Goal: Information Seeking & Learning: Learn about a topic

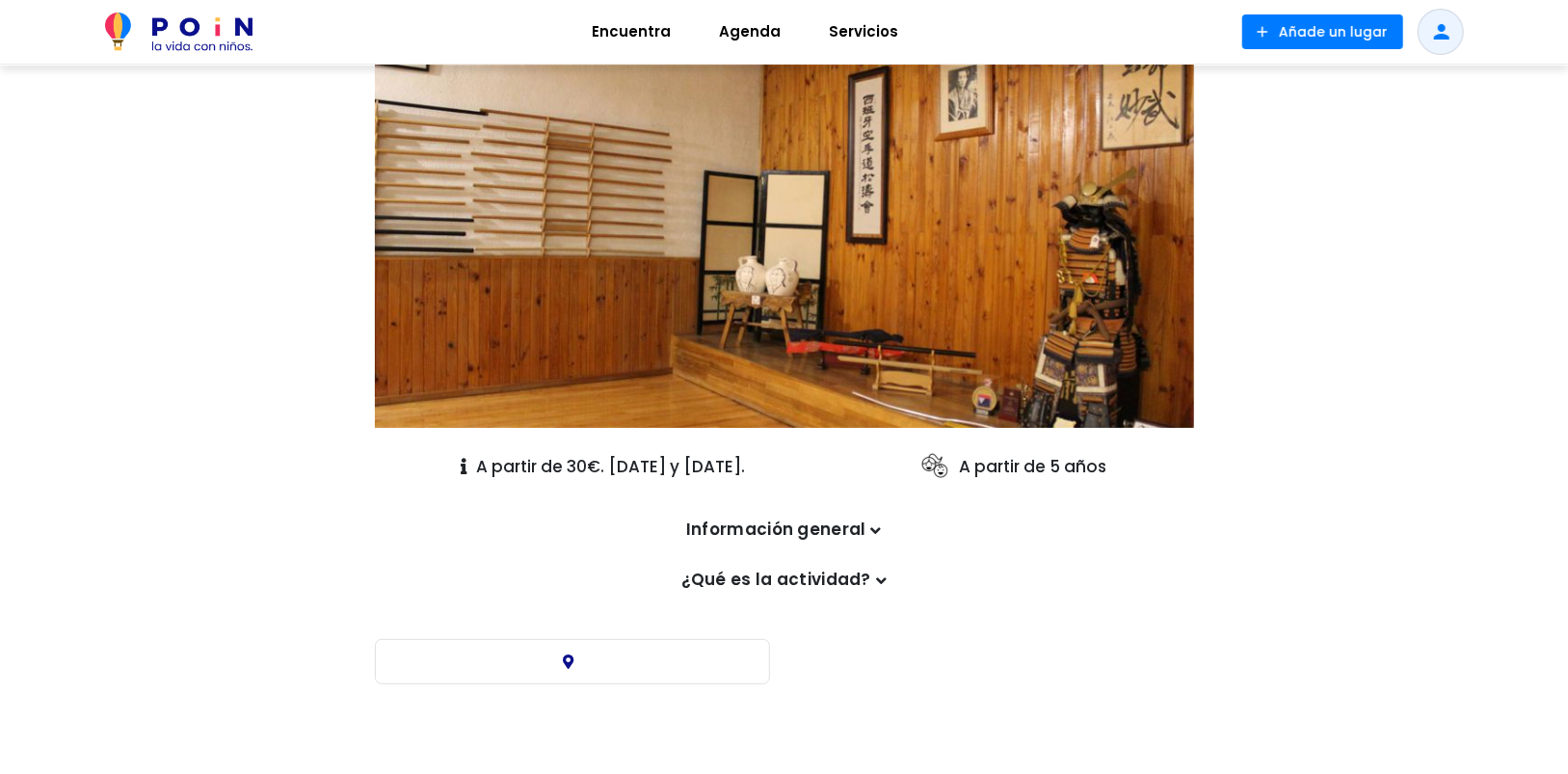
scroll to position [192, 0]
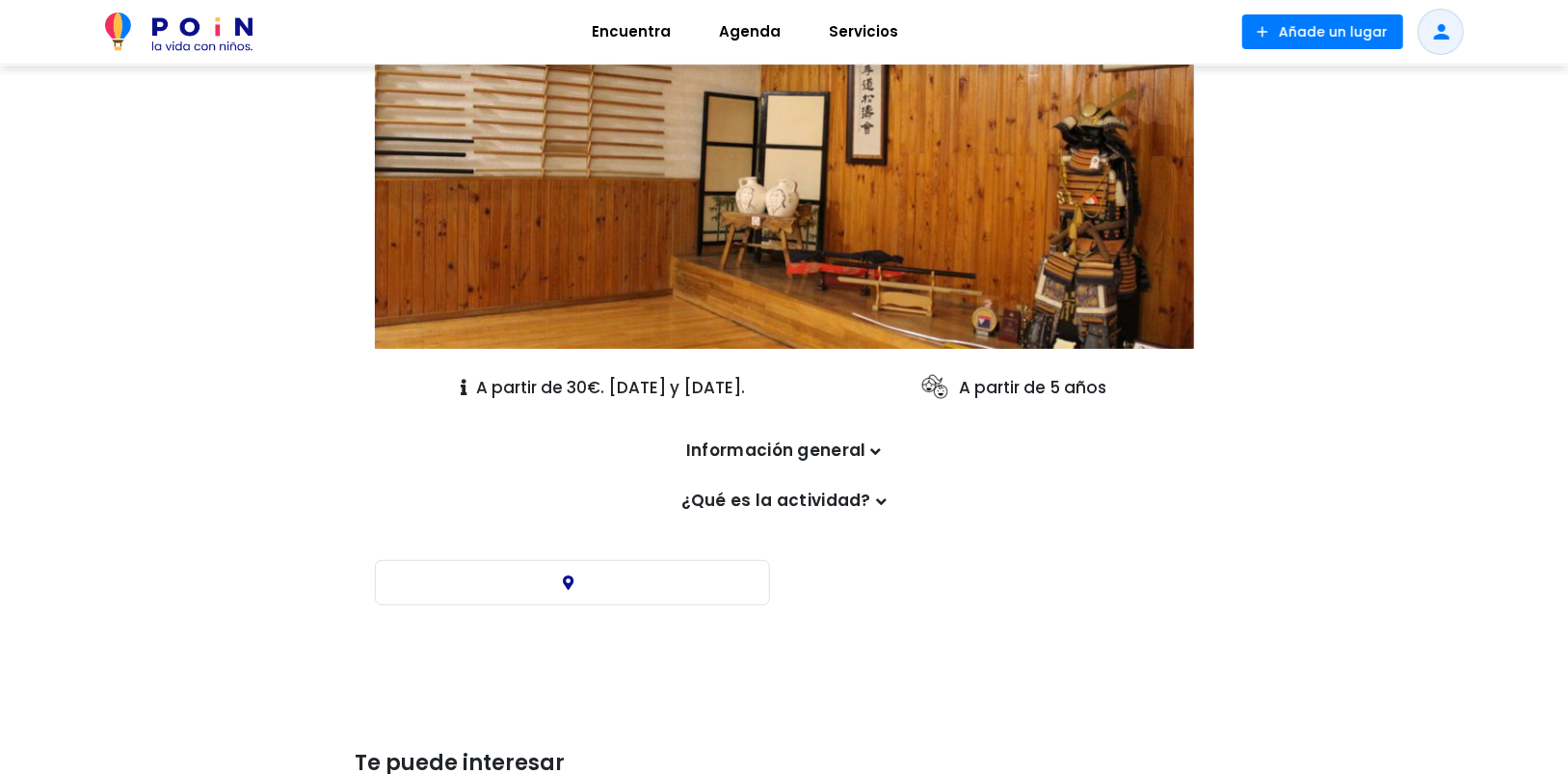
click at [714, 454] on p "Información general" at bounding box center [784, 450] width 800 height 25
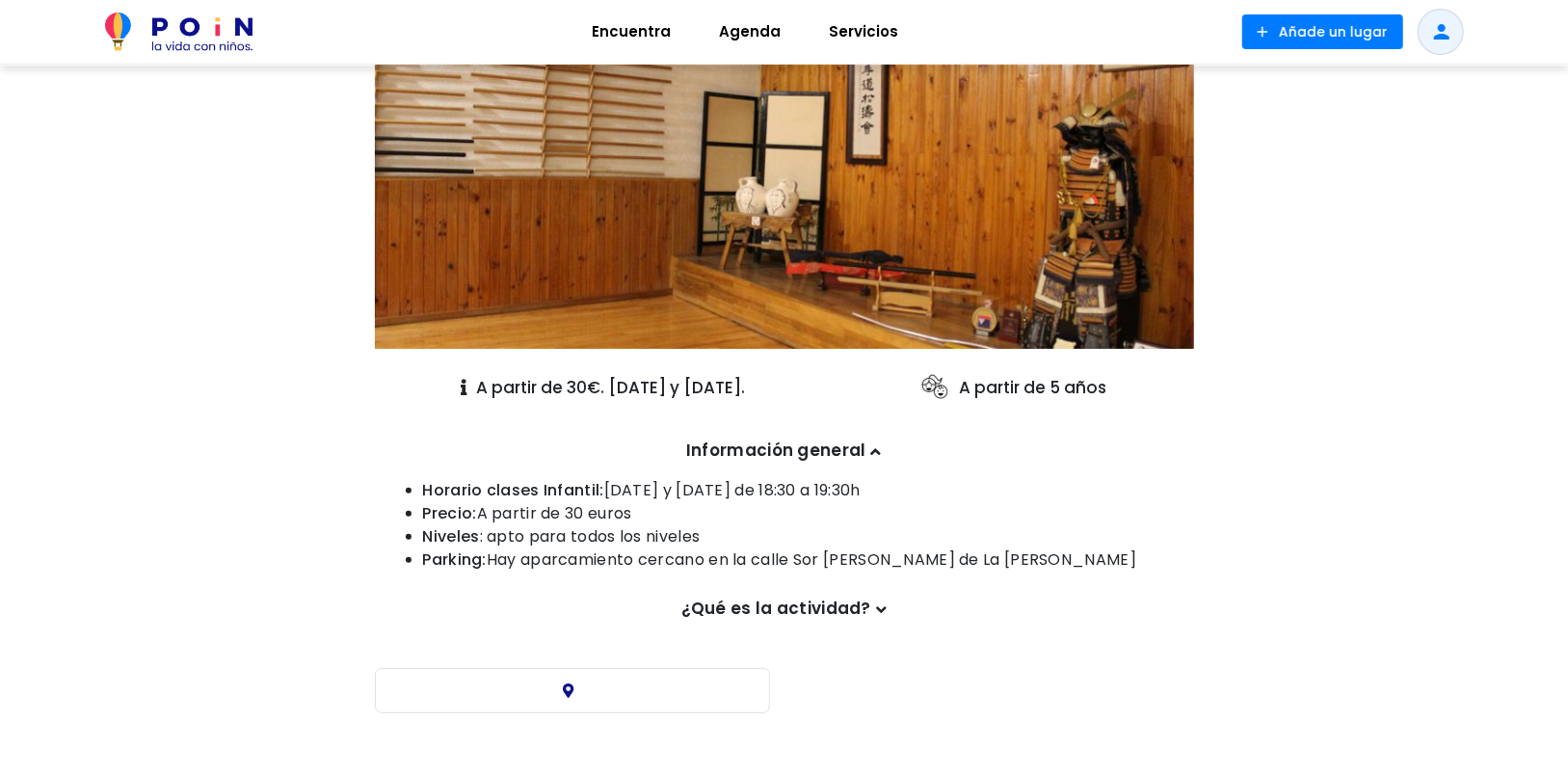
click at [709, 609] on p "¿Qué es la actividad?" at bounding box center [784, 608] width 800 height 25
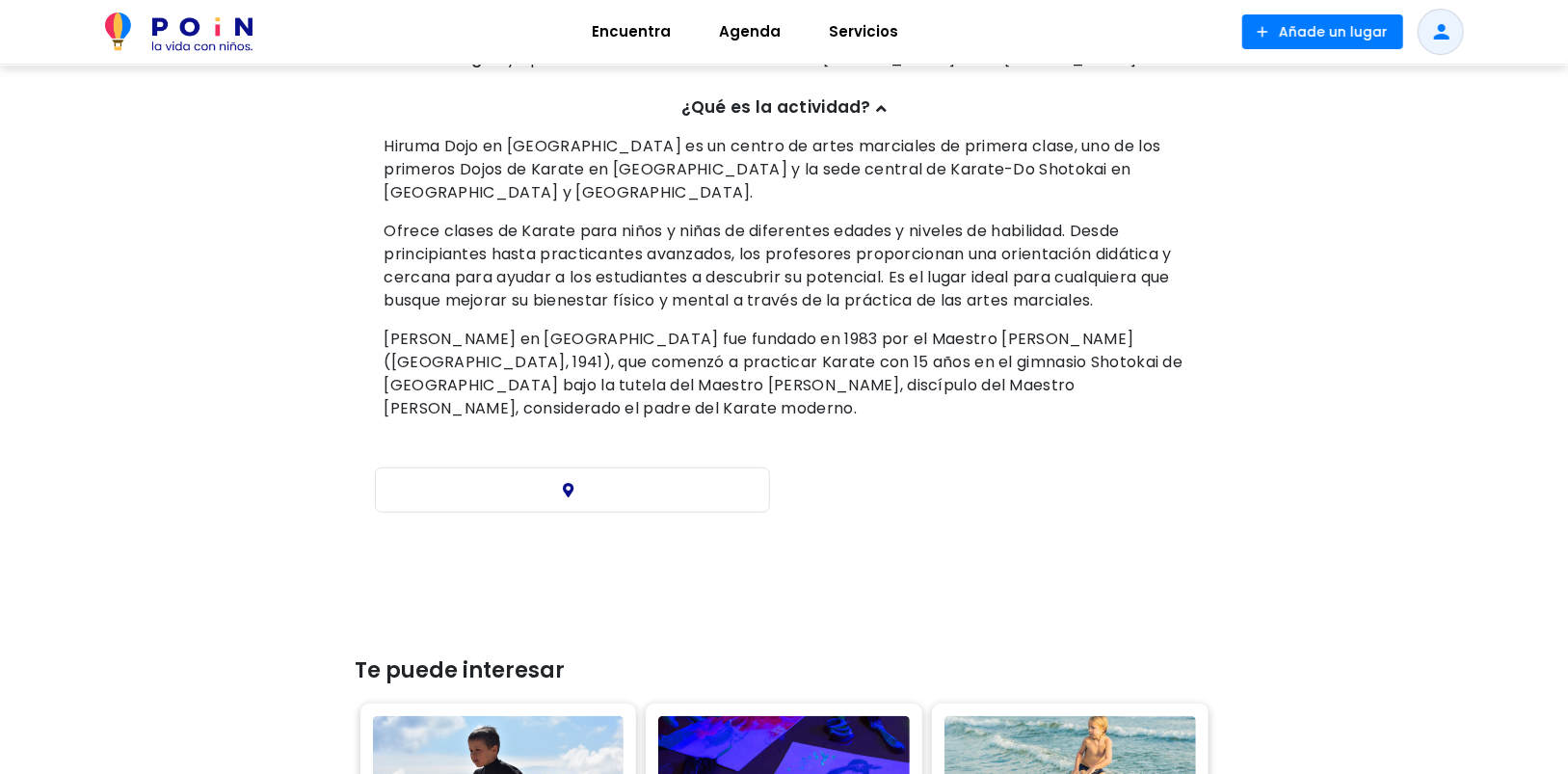
scroll to position [578, 0]
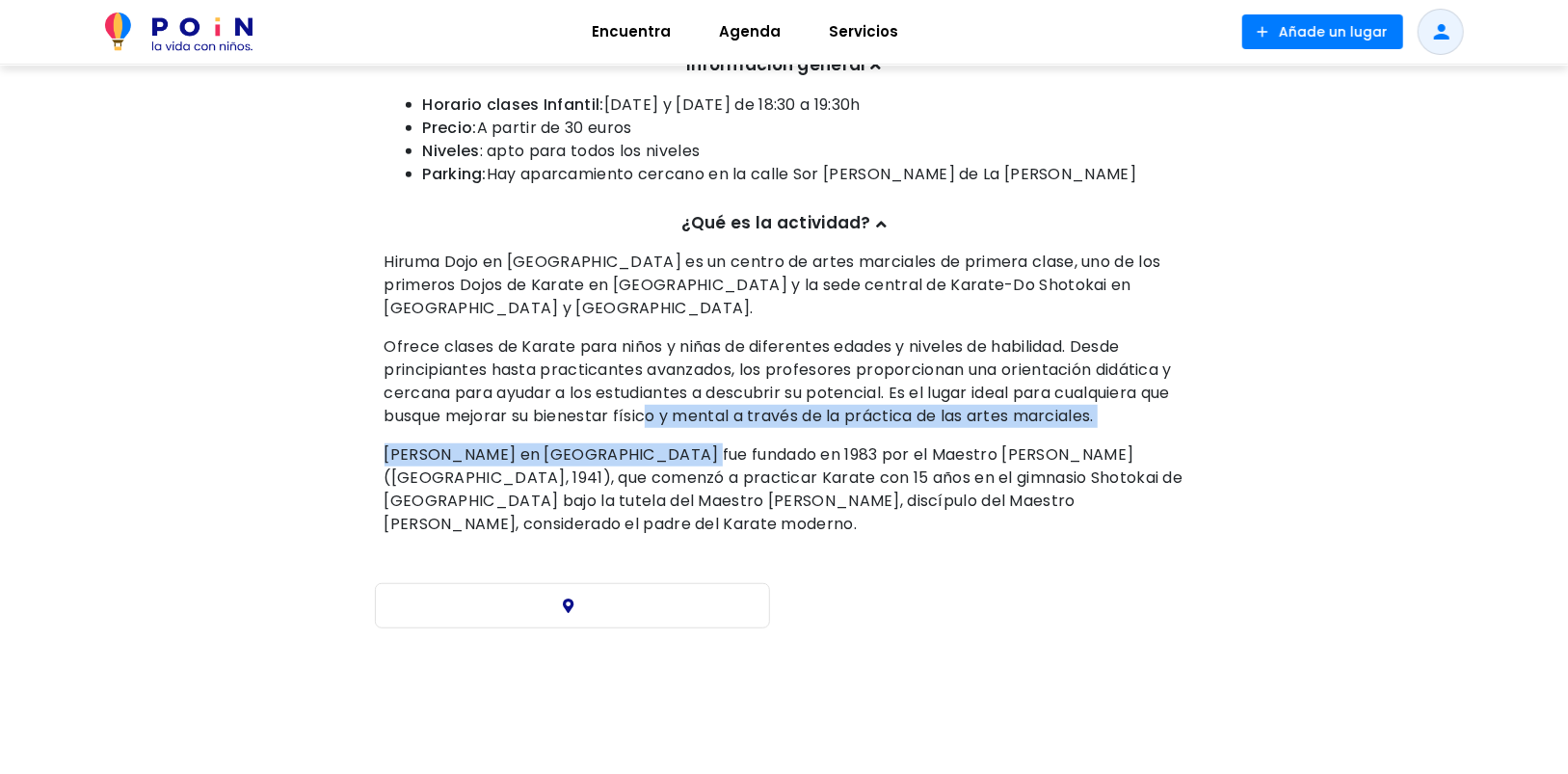
drag, startPoint x: 683, startPoint y: 442, endPoint x: 686, endPoint y: 394, distance: 48.1
click at [686, 394] on div "Hiruma Dojo en Madrid es un centro de artes marciales de primera clase, uno de …" at bounding box center [784, 393] width 800 height 285
click at [686, 394] on p "Ofrece clases de Karate para niños y niñas de diferentes edades y niveles de ha…" at bounding box center [784, 381] width 800 height 92
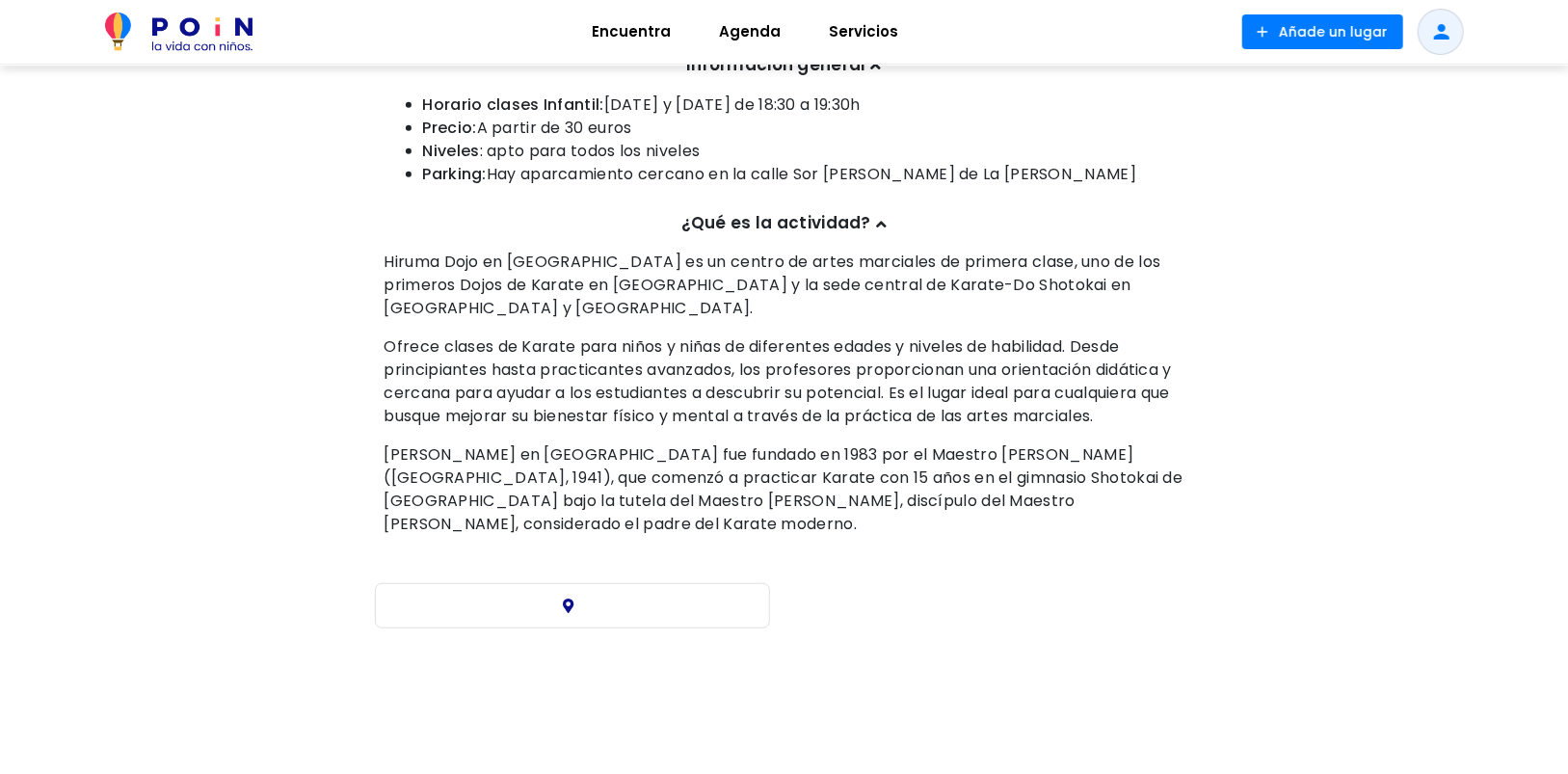
click at [668, 409] on div "Hiruma Dojo en Madrid es un centro de artes marciales de primera clase, uno de …" at bounding box center [784, 393] width 800 height 285
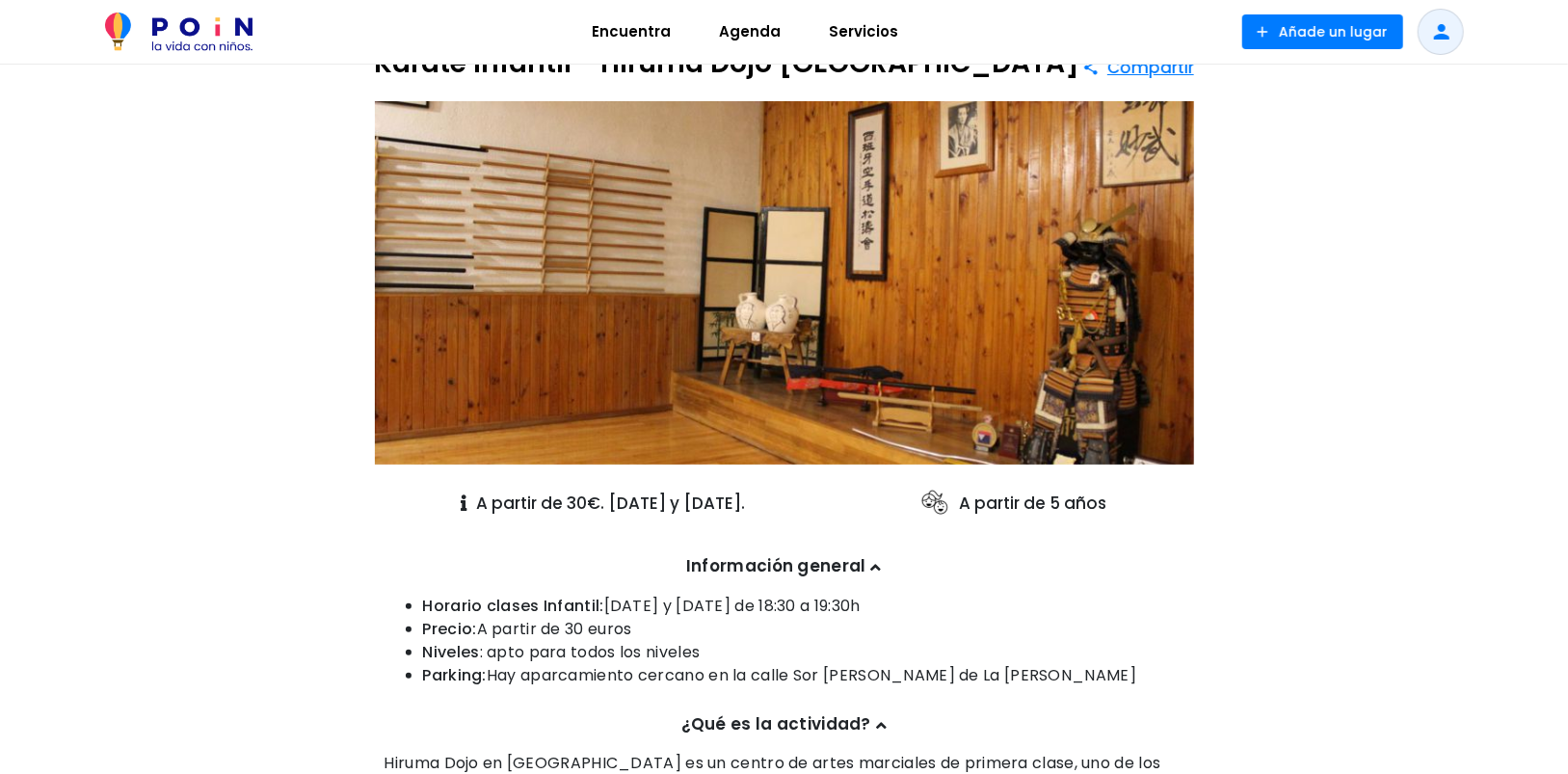
scroll to position [0, 0]
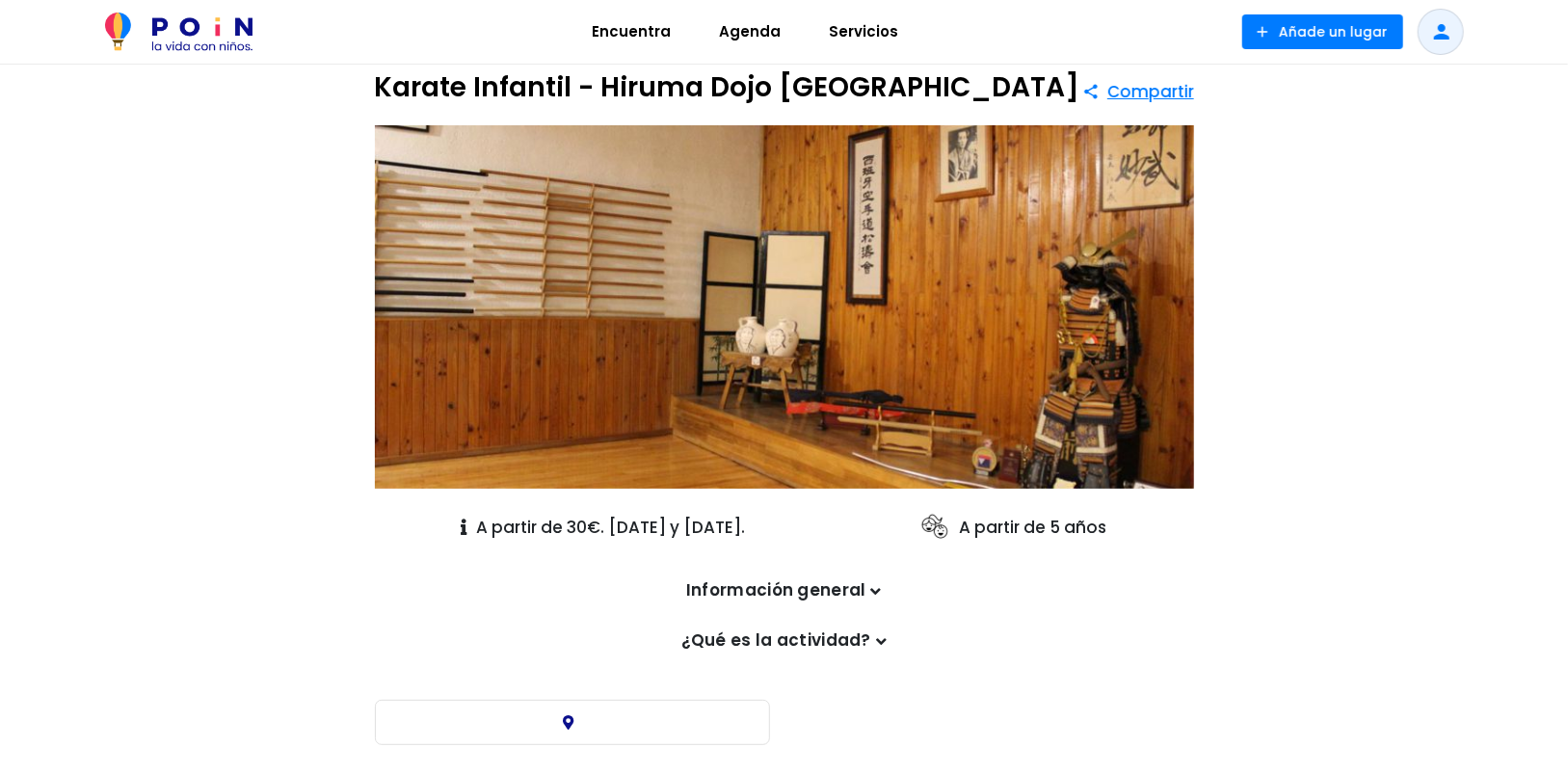
scroll to position [96, 0]
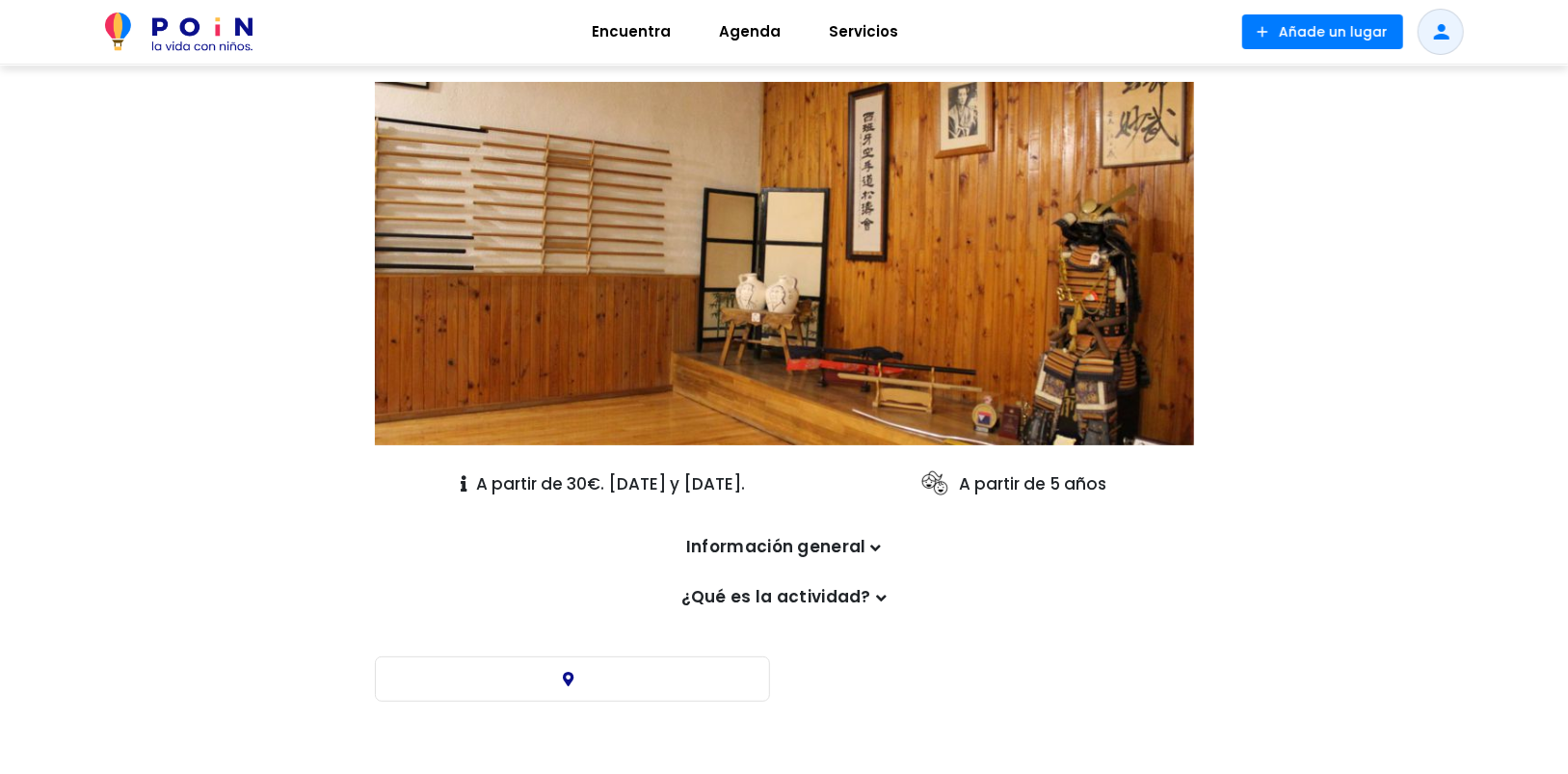
click at [825, 550] on p "Información general" at bounding box center [784, 547] width 800 height 25
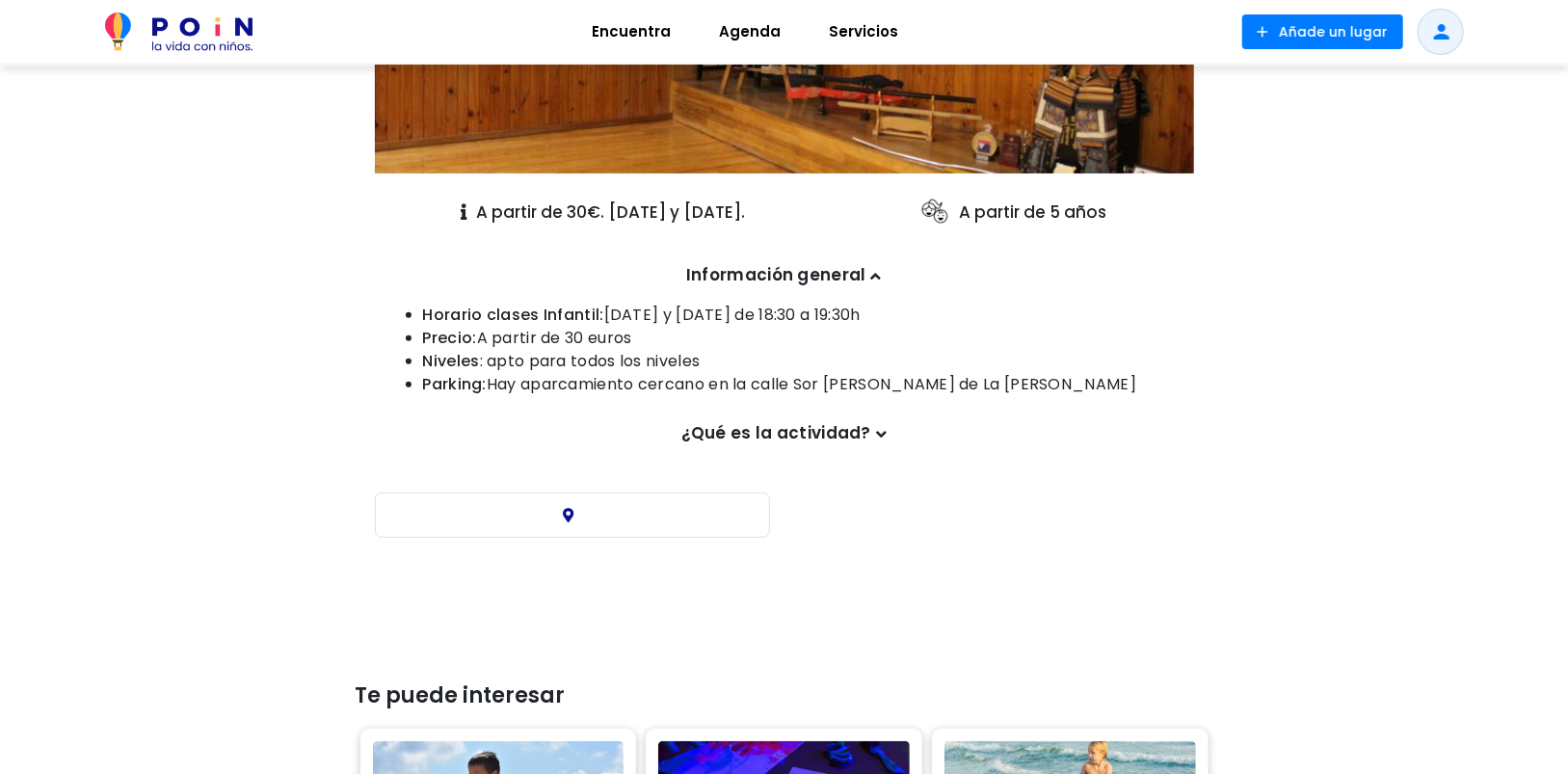
scroll to position [386, 0]
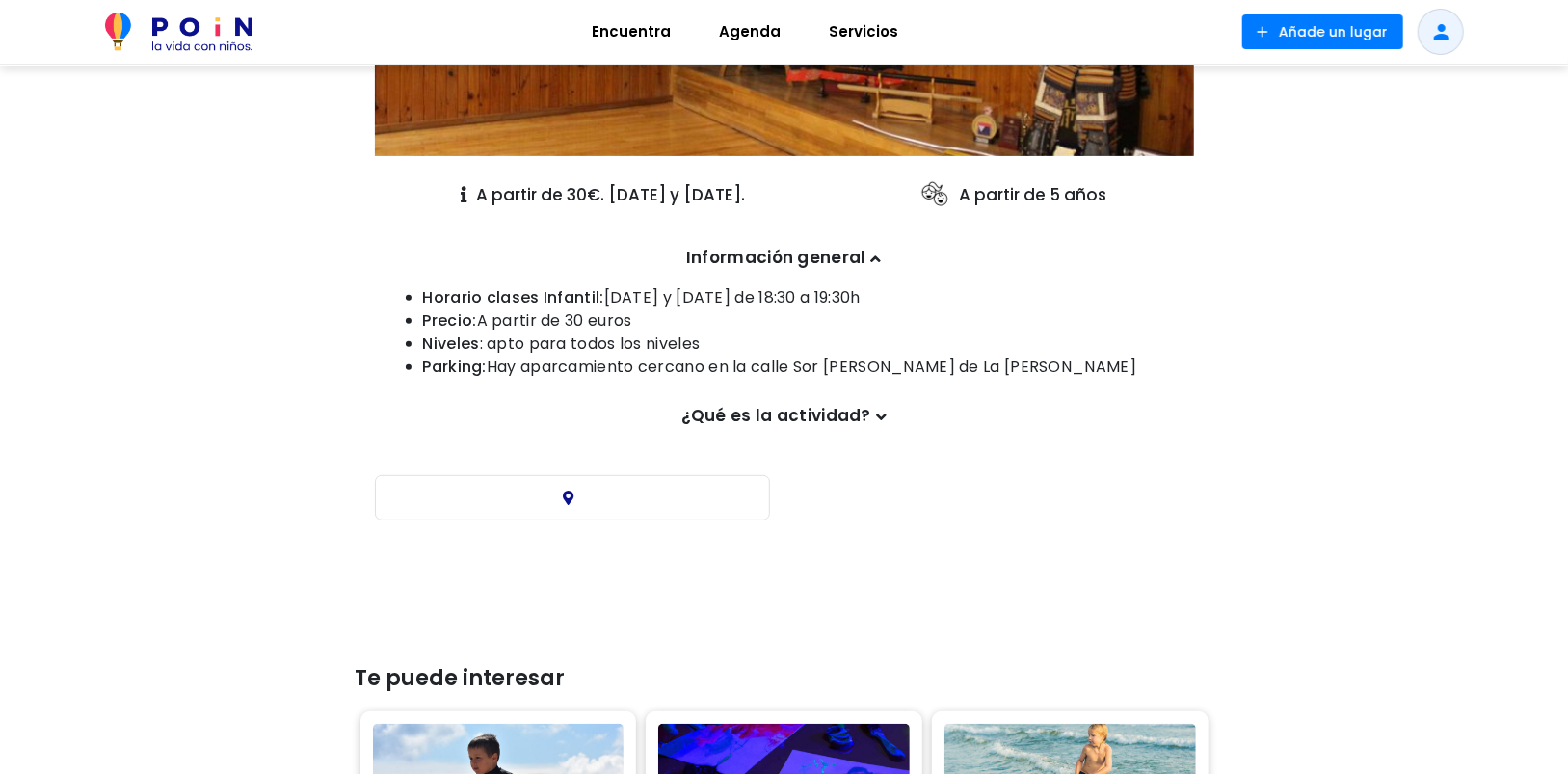
click at [797, 412] on p "¿Qué es la actividad?" at bounding box center [784, 415] width 800 height 25
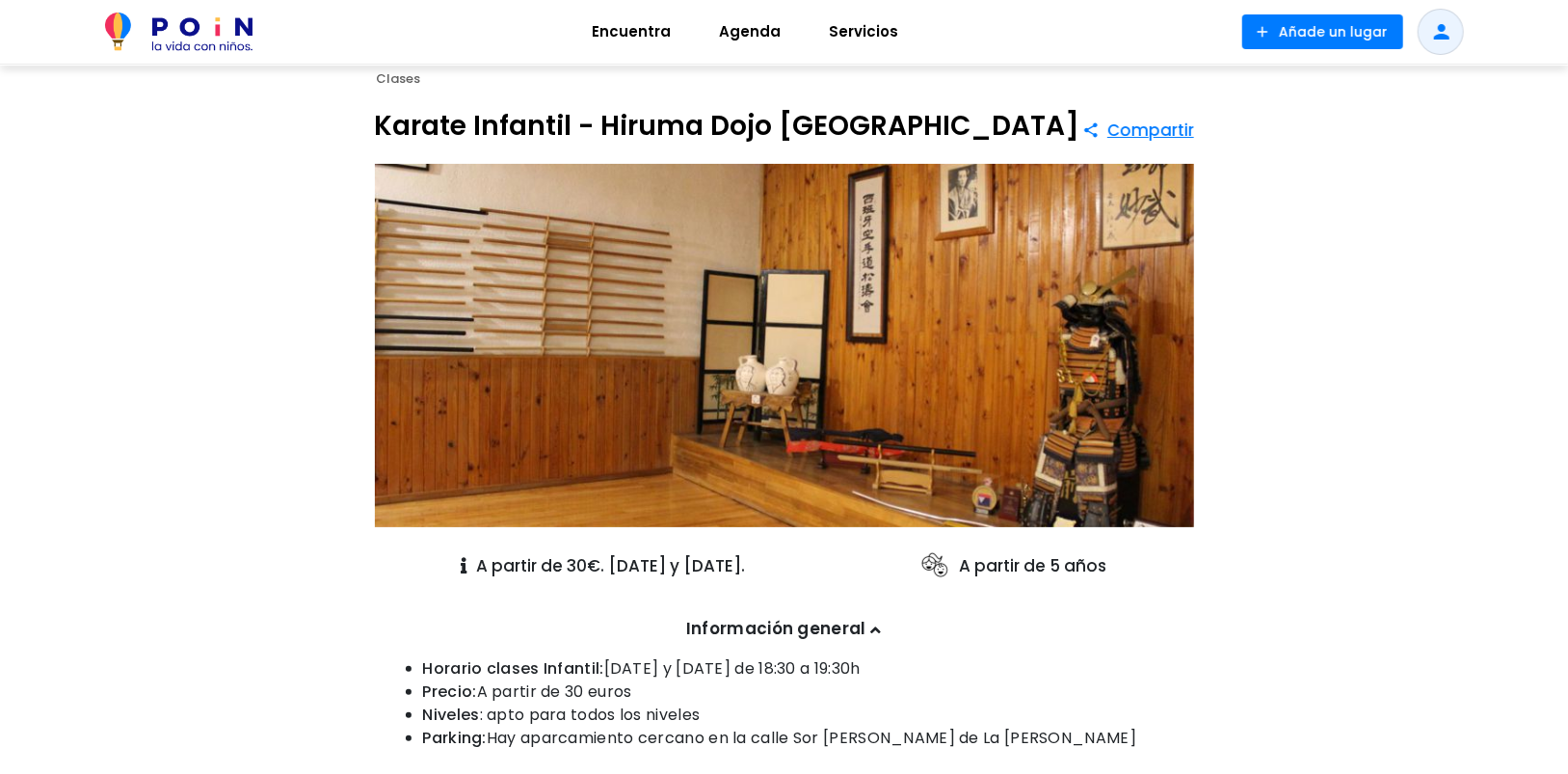
scroll to position [0, 0]
